Goal: Information Seeking & Learning: Learn about a topic

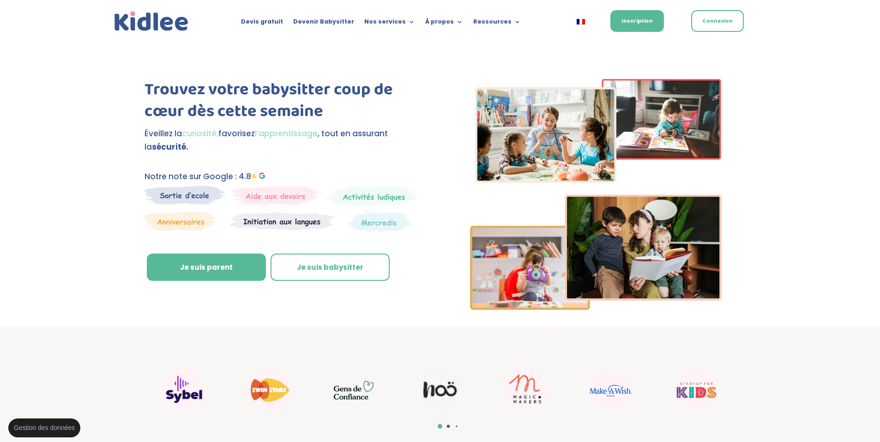
click at [373, 68] on div "Trouvez votre babysitter coup de cœur dès cette semaine Éveillez la curiosité, …" at bounding box center [439, 196] width 591 height 260
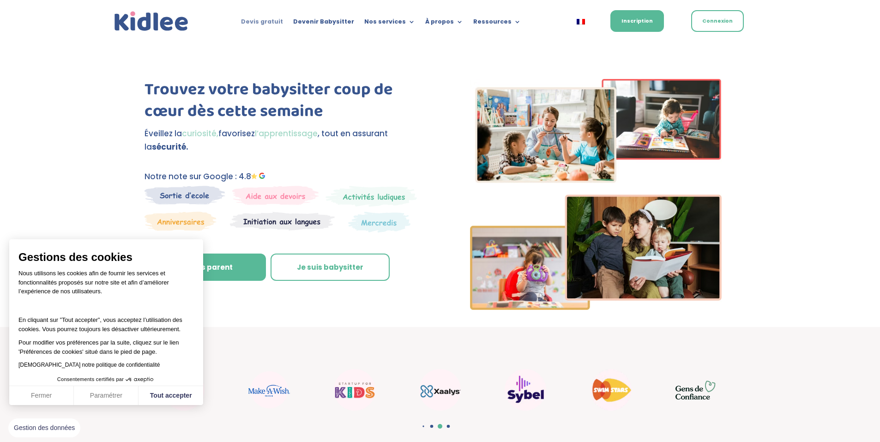
click at [269, 17] on ul "Devis gratuit Devenir Babysitter Nos services Garde ludique Aide aux devoirs La…" at bounding box center [381, 22] width 290 height 14
click at [279, 26] on link "Devis gratuit" at bounding box center [262, 23] width 42 height 10
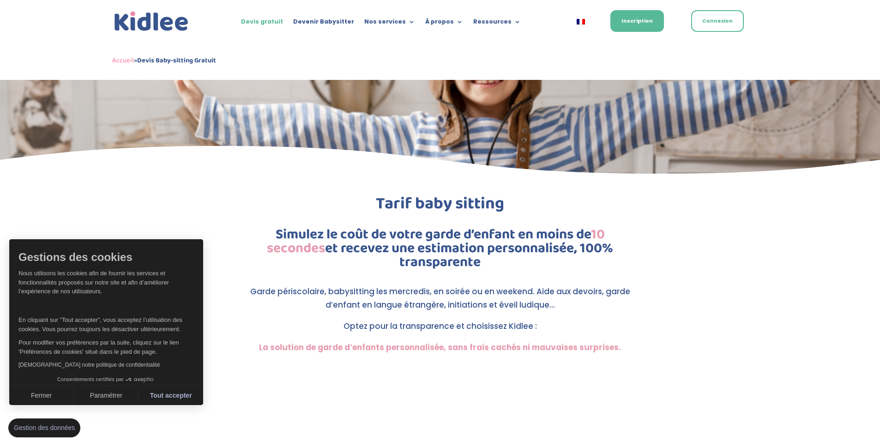
scroll to position [67, 0]
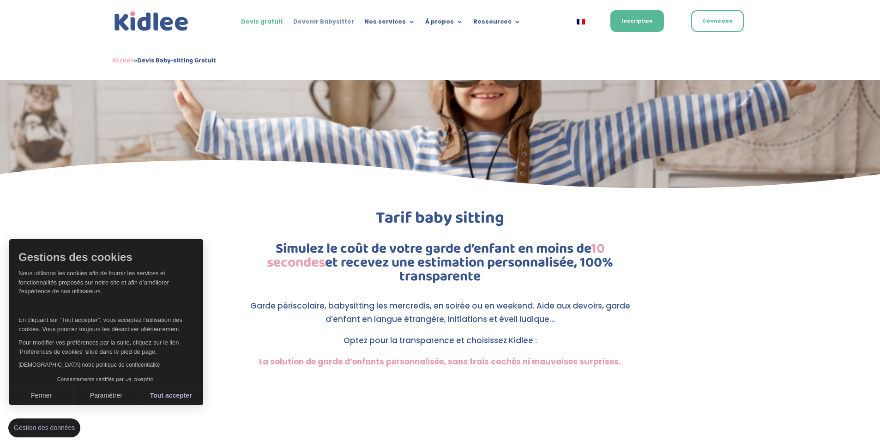
click at [325, 18] on link "Devenir Babysitter" at bounding box center [323, 23] width 61 height 10
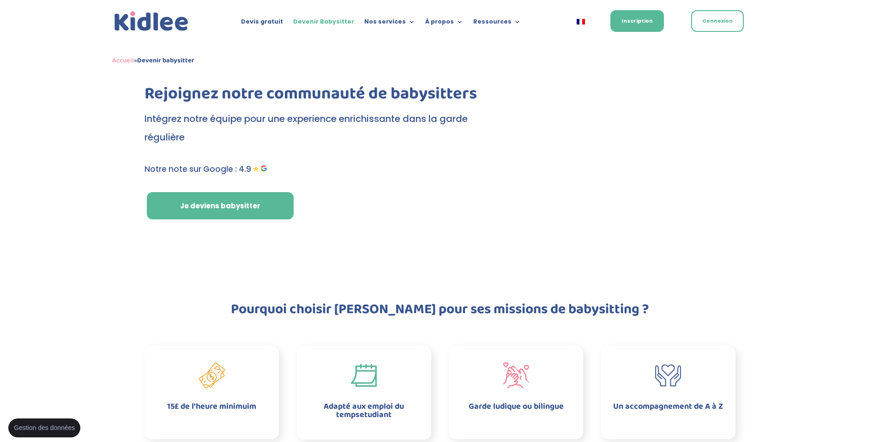
scroll to position [138, 0]
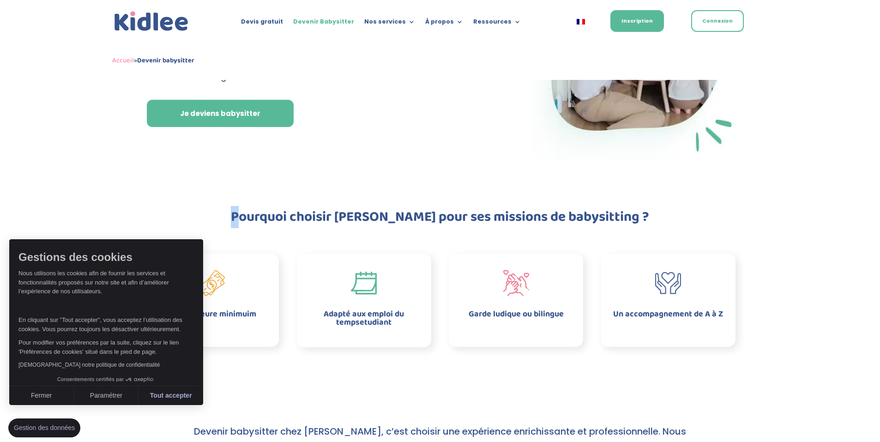
drag, startPoint x: 264, startPoint y: 219, endPoint x: 277, endPoint y: 226, distance: 14.5
click at [276, 226] on h2 "Pourquoi choisir Kidlee pour ses missions de babysitting ?" at bounding box center [440, 219] width 499 height 18
click at [277, 226] on h2 "Pourquoi choisir Kidlee pour ses missions de babysitting ?" at bounding box center [440, 219] width 499 height 18
click at [35, 394] on button "Fermer" at bounding box center [41, 395] width 65 height 19
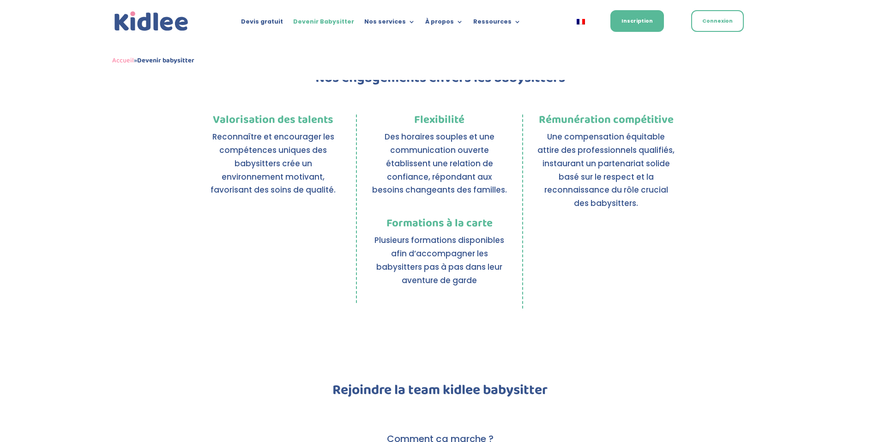
scroll to position [600, 0]
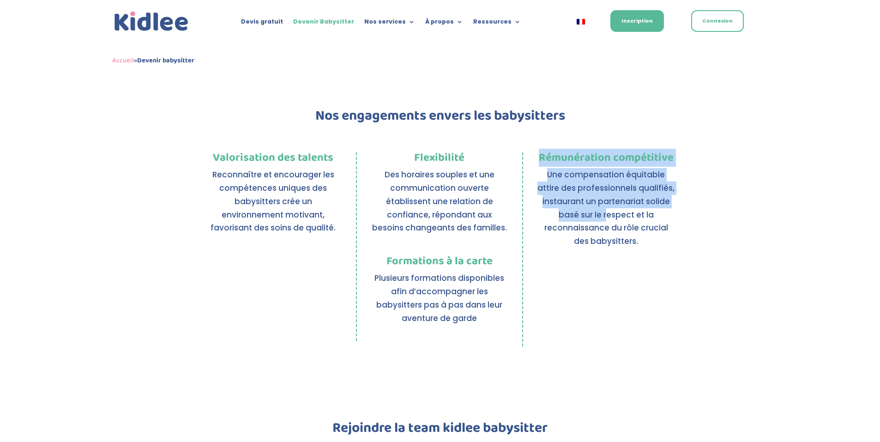
drag, startPoint x: 546, startPoint y: 163, endPoint x: 618, endPoint y: 228, distance: 97.7
click at [615, 224] on div "Rémunération compétitive Une compensation équitable attire des professionnels q…" at bounding box center [606, 200] width 138 height 96
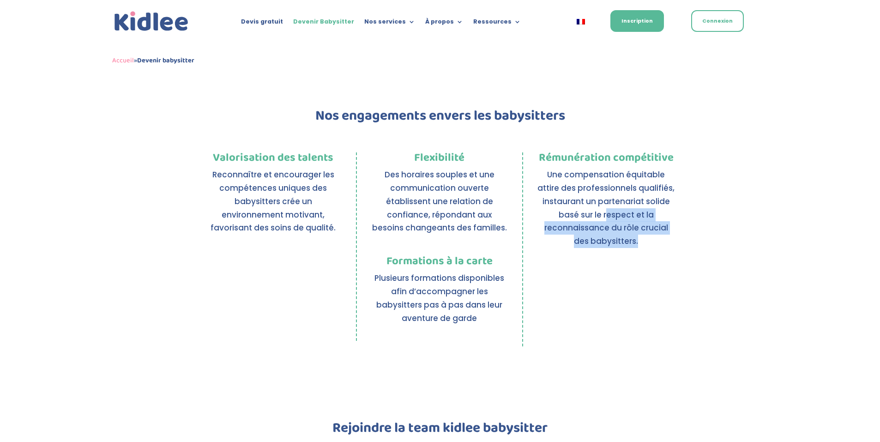
drag, startPoint x: 632, startPoint y: 243, endPoint x: 584, endPoint y: 190, distance: 71.0
click at [599, 207] on p "Une compensation équitable attire des professionnels qualifiés, instaurant un p…" at bounding box center [606, 208] width 138 height 80
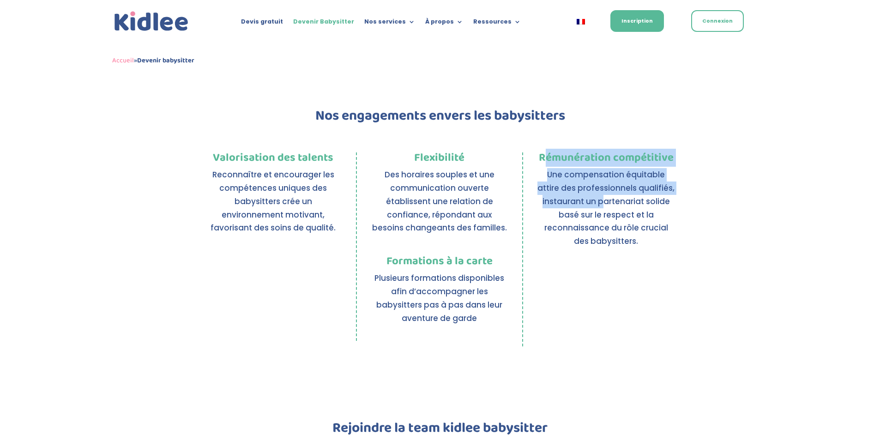
drag, startPoint x: 546, startPoint y: 156, endPoint x: 622, endPoint y: 216, distance: 97.3
click at [614, 205] on div "Rémunération compétitive Une compensation équitable attire des professionnels q…" at bounding box center [606, 200] width 138 height 96
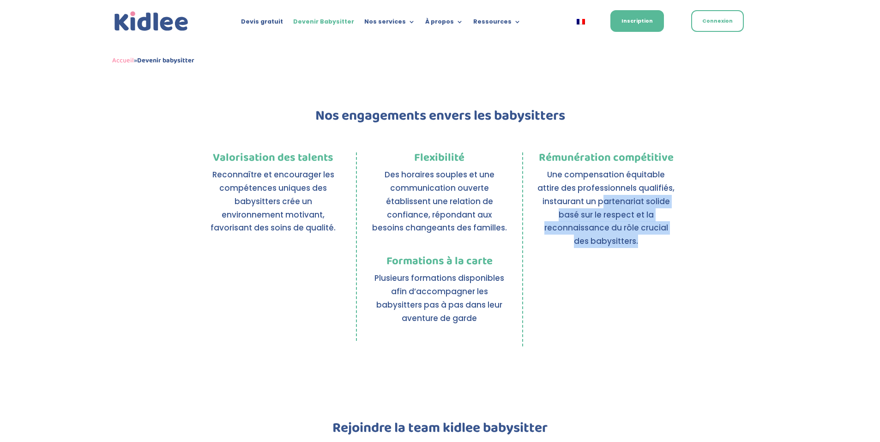
drag, startPoint x: 643, startPoint y: 243, endPoint x: 569, endPoint y: 168, distance: 106.1
click at [569, 168] on p "Une compensation équitable attire des professionnels qualifiés, instaurant un p…" at bounding box center [606, 208] width 138 height 80
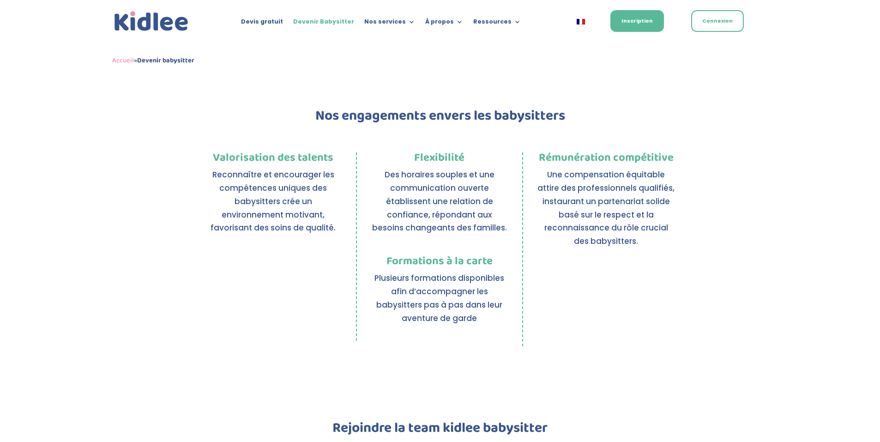
drag, startPoint x: 558, startPoint y: 155, endPoint x: 583, endPoint y: 189, distance: 42.9
click at [574, 175] on div "Rémunération compétitive Une compensation équitable attire des professionnels q…" at bounding box center [606, 200] width 138 height 96
click at [606, 223] on p "Une compensation équitable attire des professionnels qualifiés, instaurant un p…" at bounding box center [606, 208] width 138 height 80
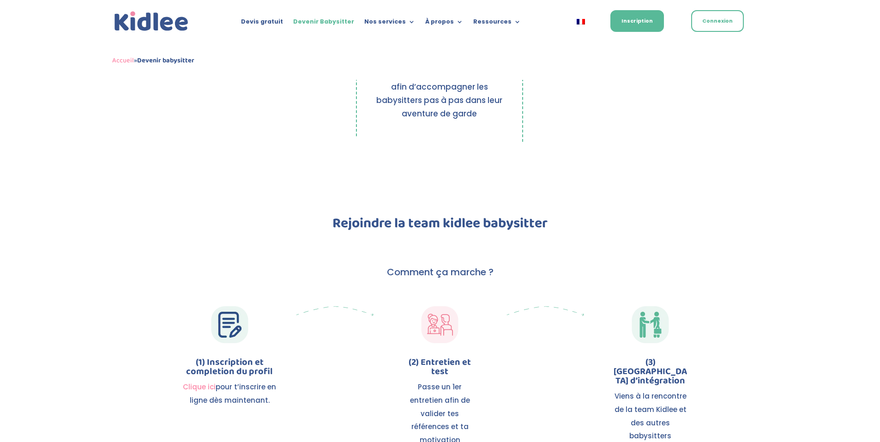
drag, startPoint x: 558, startPoint y: 258, endPoint x: 578, endPoint y: 307, distance: 53.2
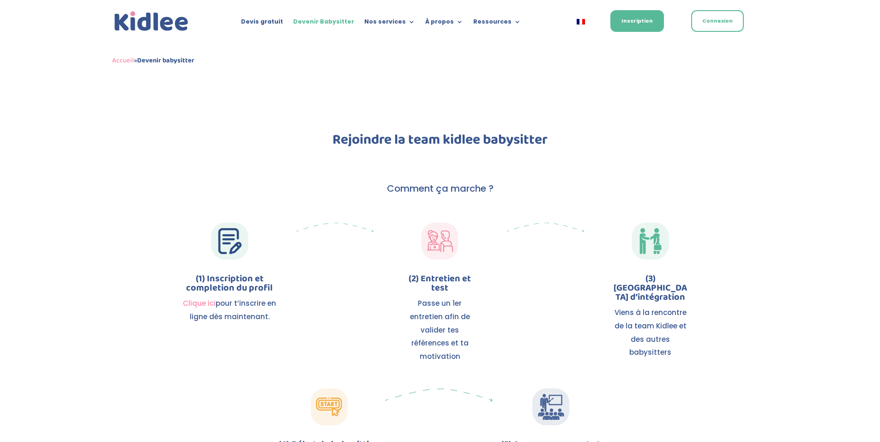
scroll to position [925, 0]
